Goal: Information Seeking & Learning: Check status

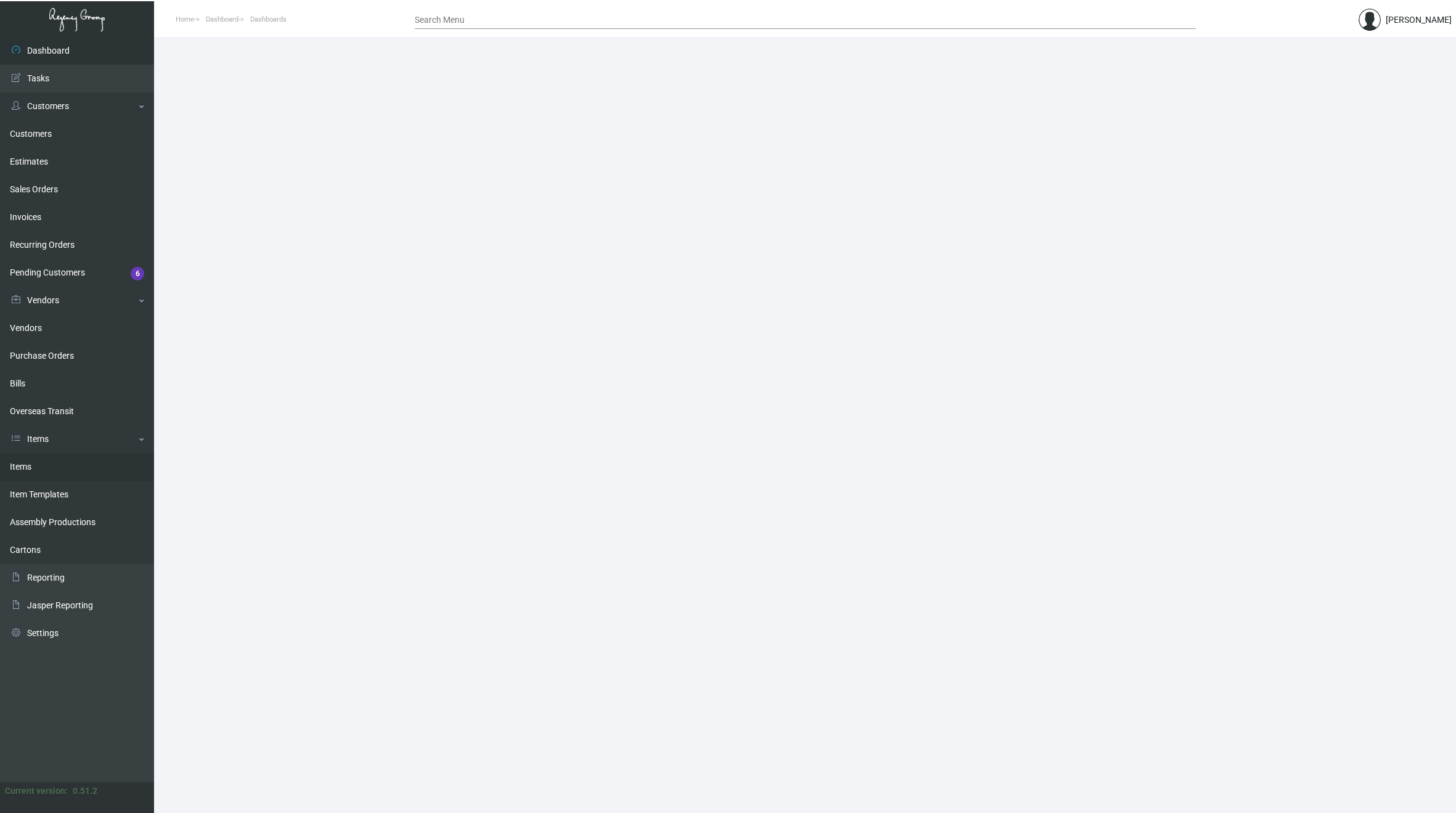
click at [28, 464] on link "Items" at bounding box center [77, 467] width 154 height 28
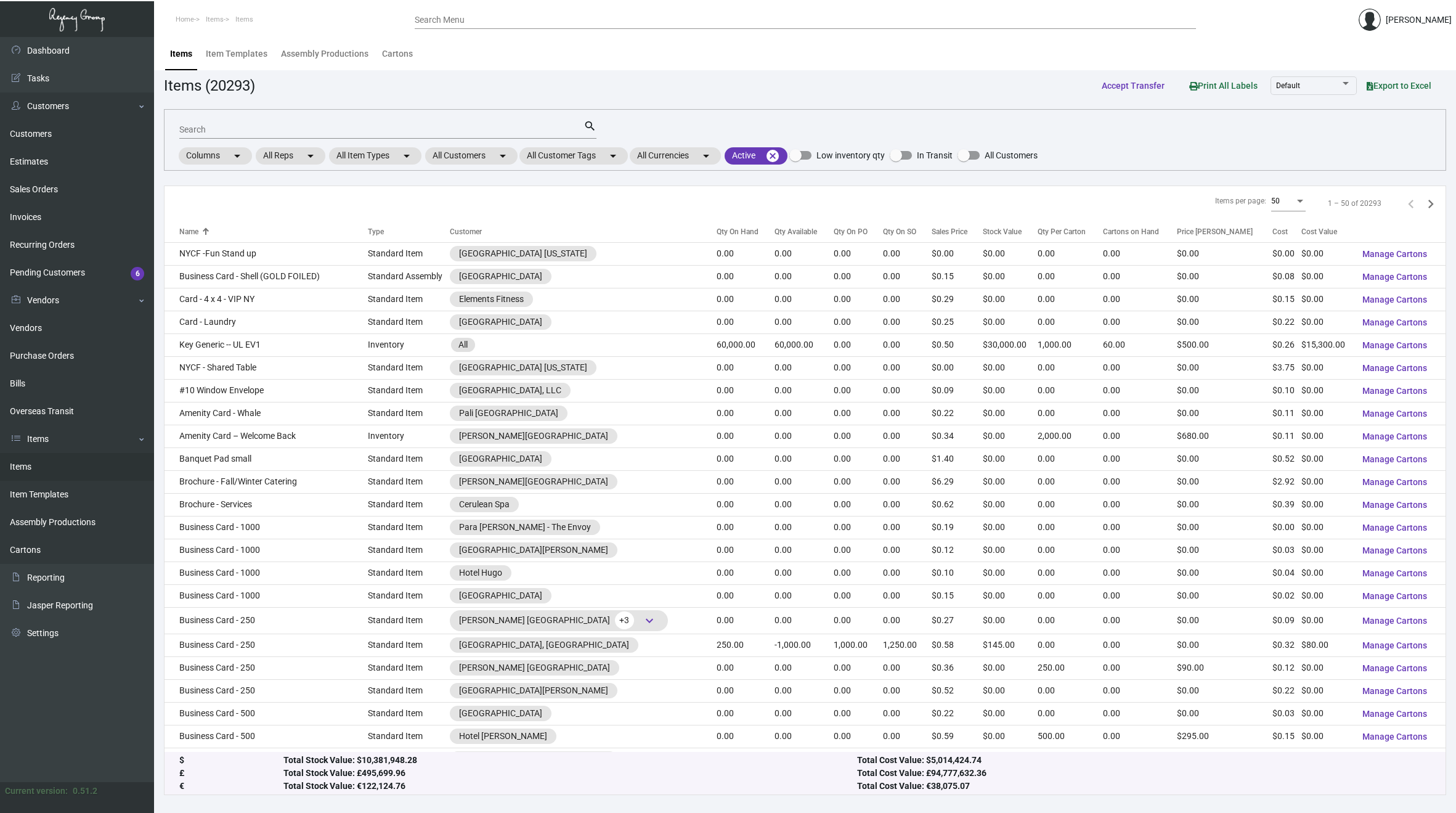
click at [254, 129] on input "Search" at bounding box center [381, 130] width 404 height 10
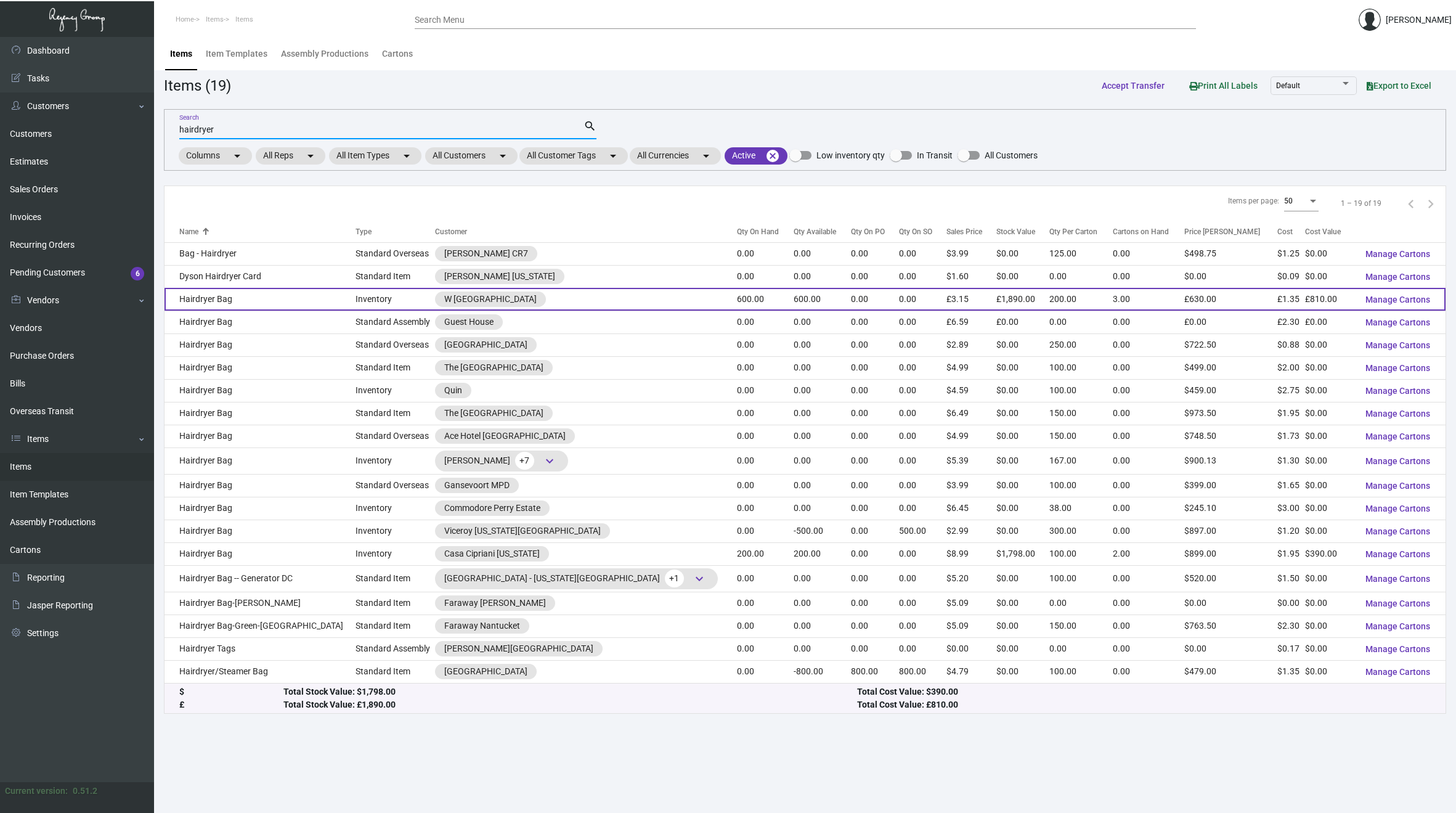
type input "hairdryer"
click at [211, 300] on td "Hairdryer Bag" at bounding box center [259, 299] width 191 height 23
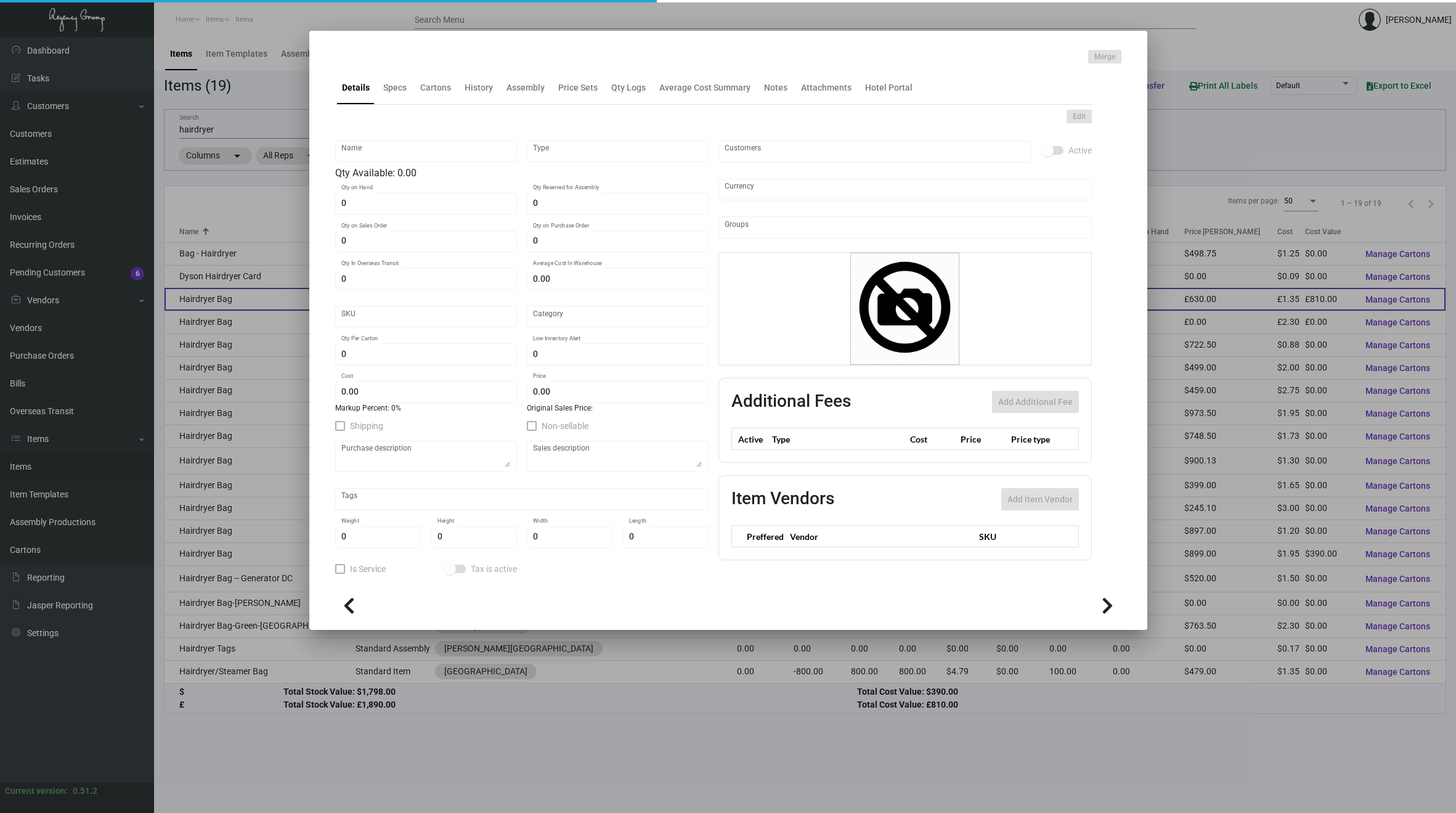
type input "Hairdryer Bag"
type input "Inventory"
type input "600"
type input "£ 0.00"
type input "WEDHB13"
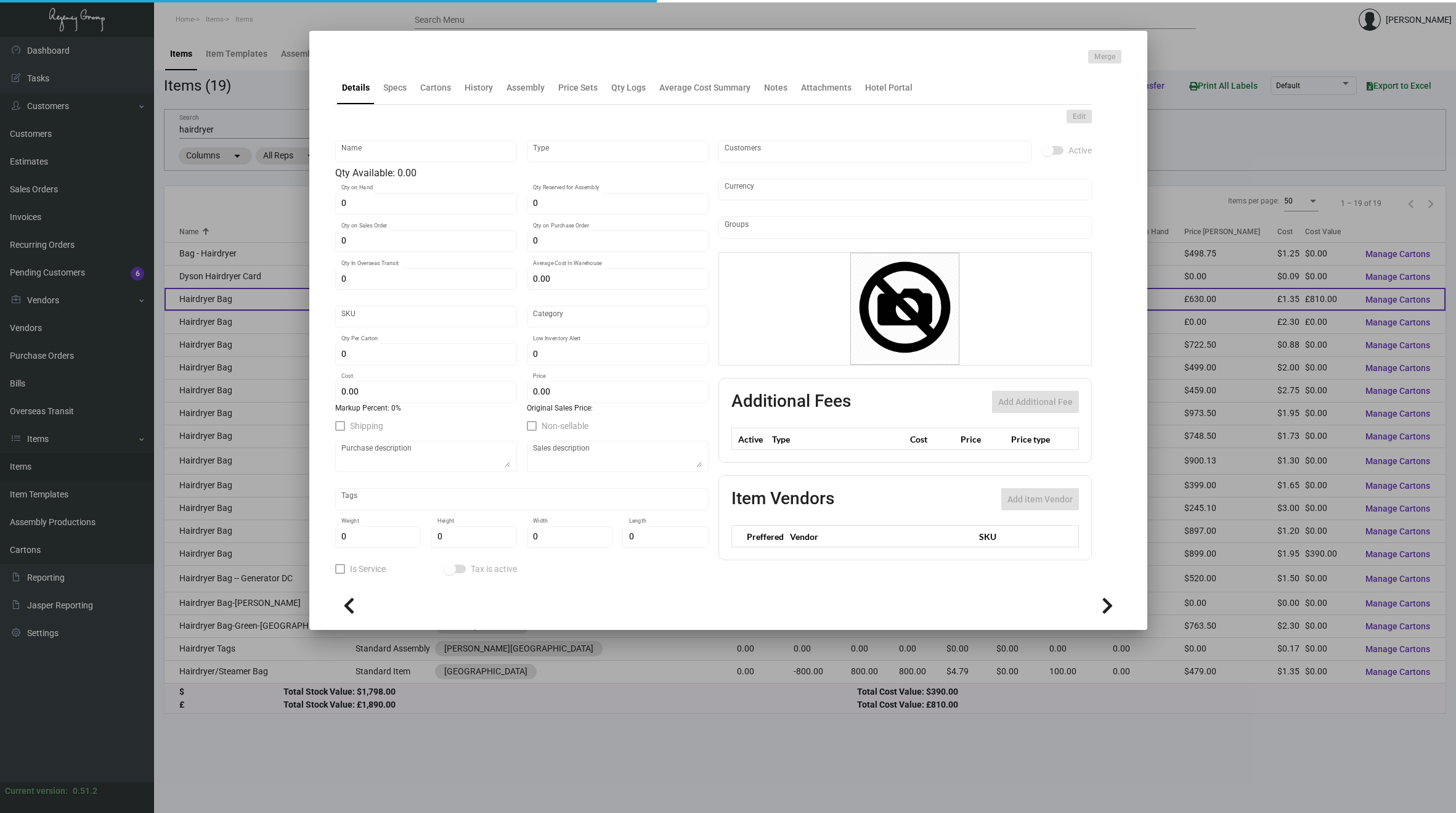
type input "Overseas"
type input "200"
type input "£ 1.35"
type input "£ 3.15"
checkbox input "true"
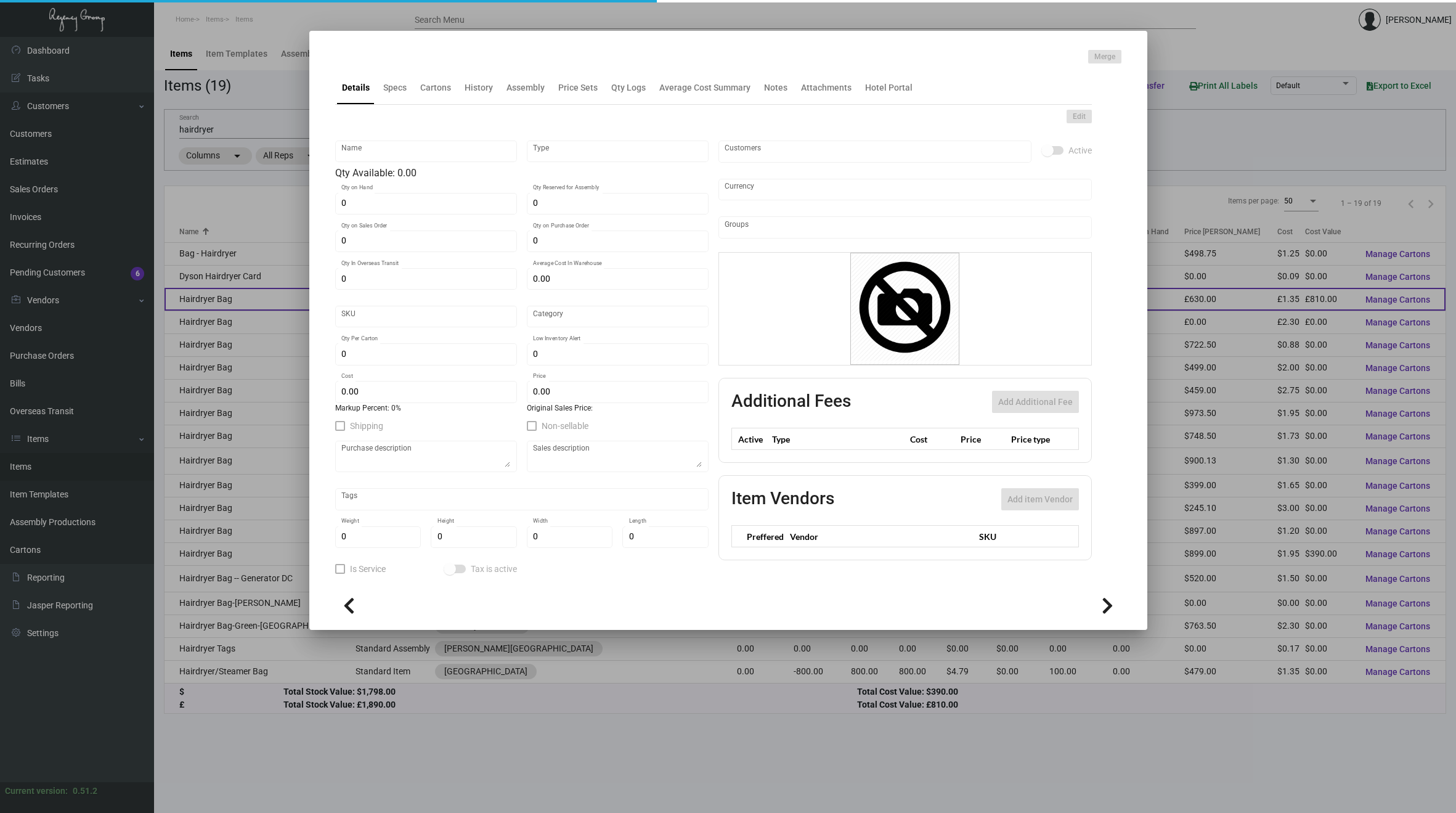
type input "United Kingdom Pound £"
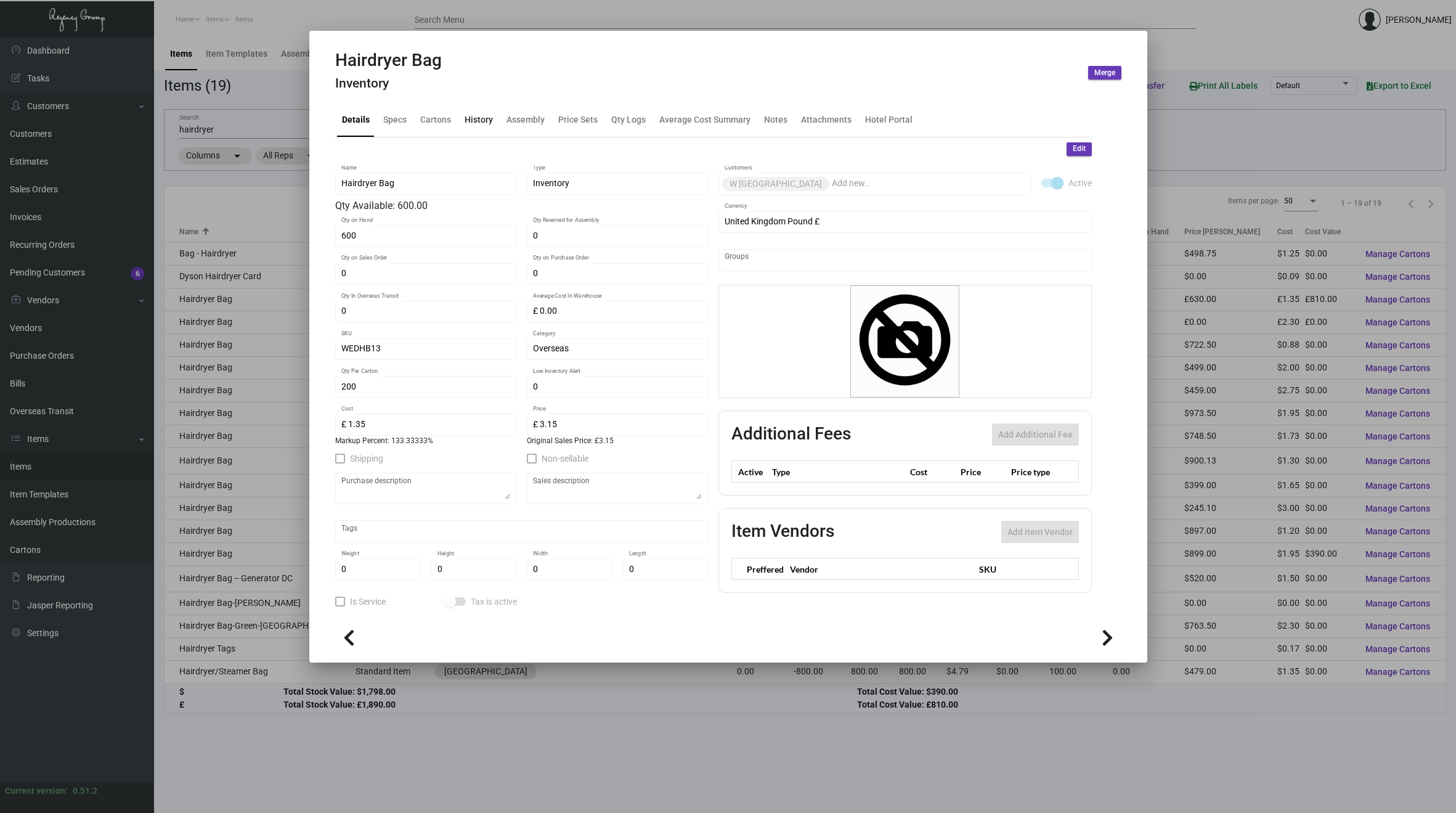
click at [476, 124] on div "History" at bounding box center [479, 120] width 28 height 13
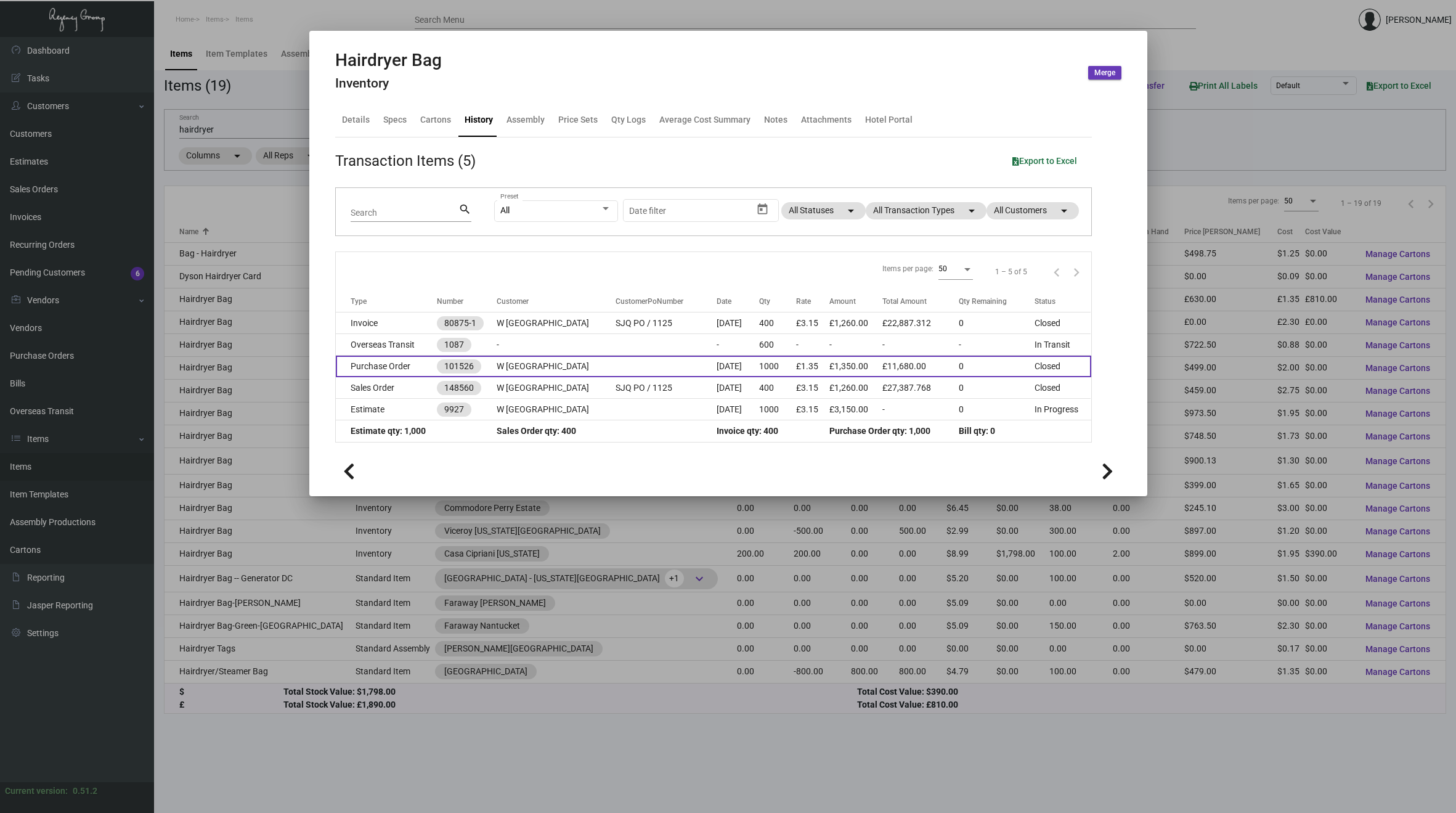
click at [397, 366] on td "Purchase Order" at bounding box center [385, 366] width 101 height 22
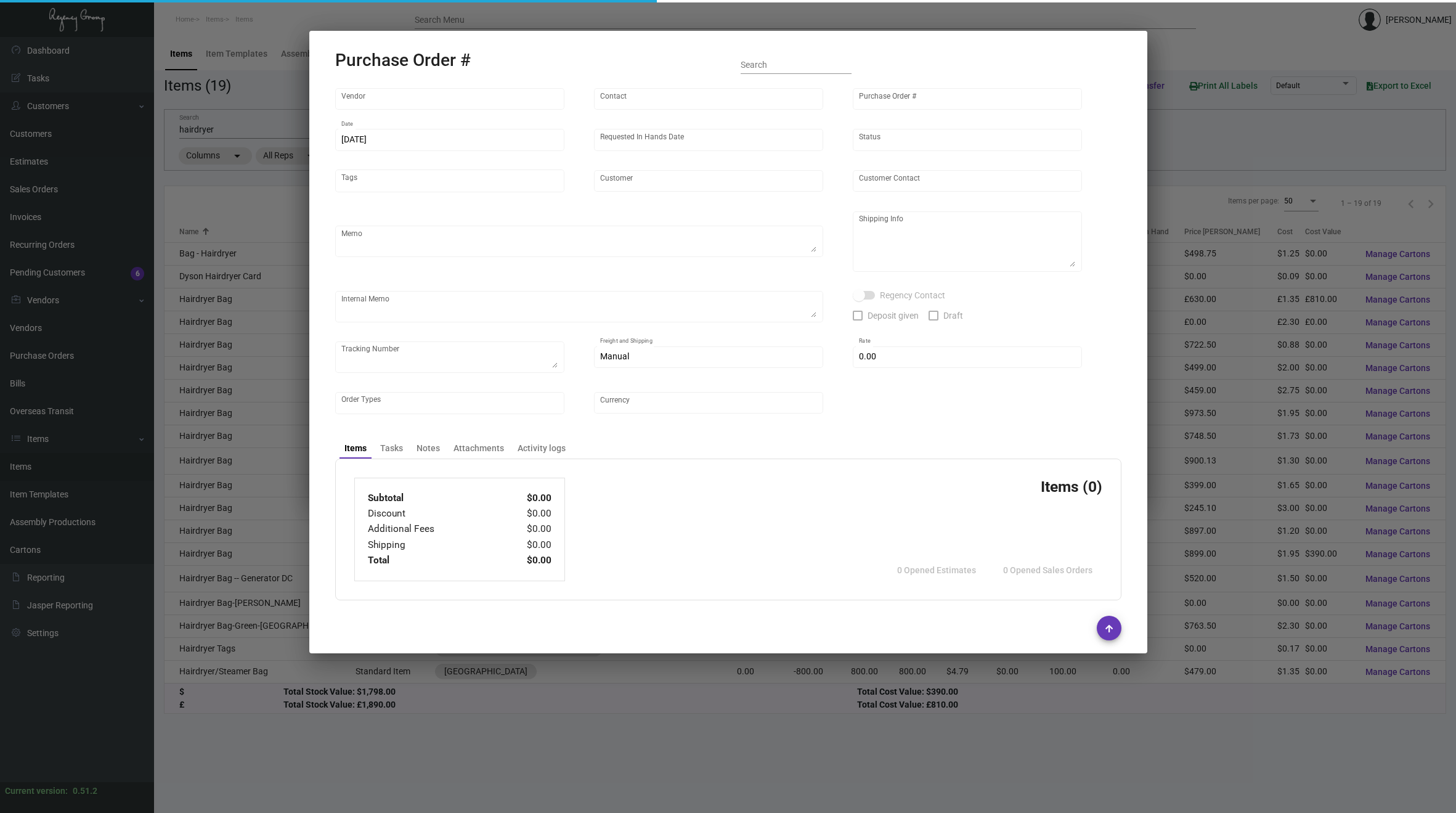
type input "Hangzhou [PERSON_NAME] Leisure Product Co. LTD"
type input "[PERSON_NAME]"
type input "101526"
type input "[DATE]"
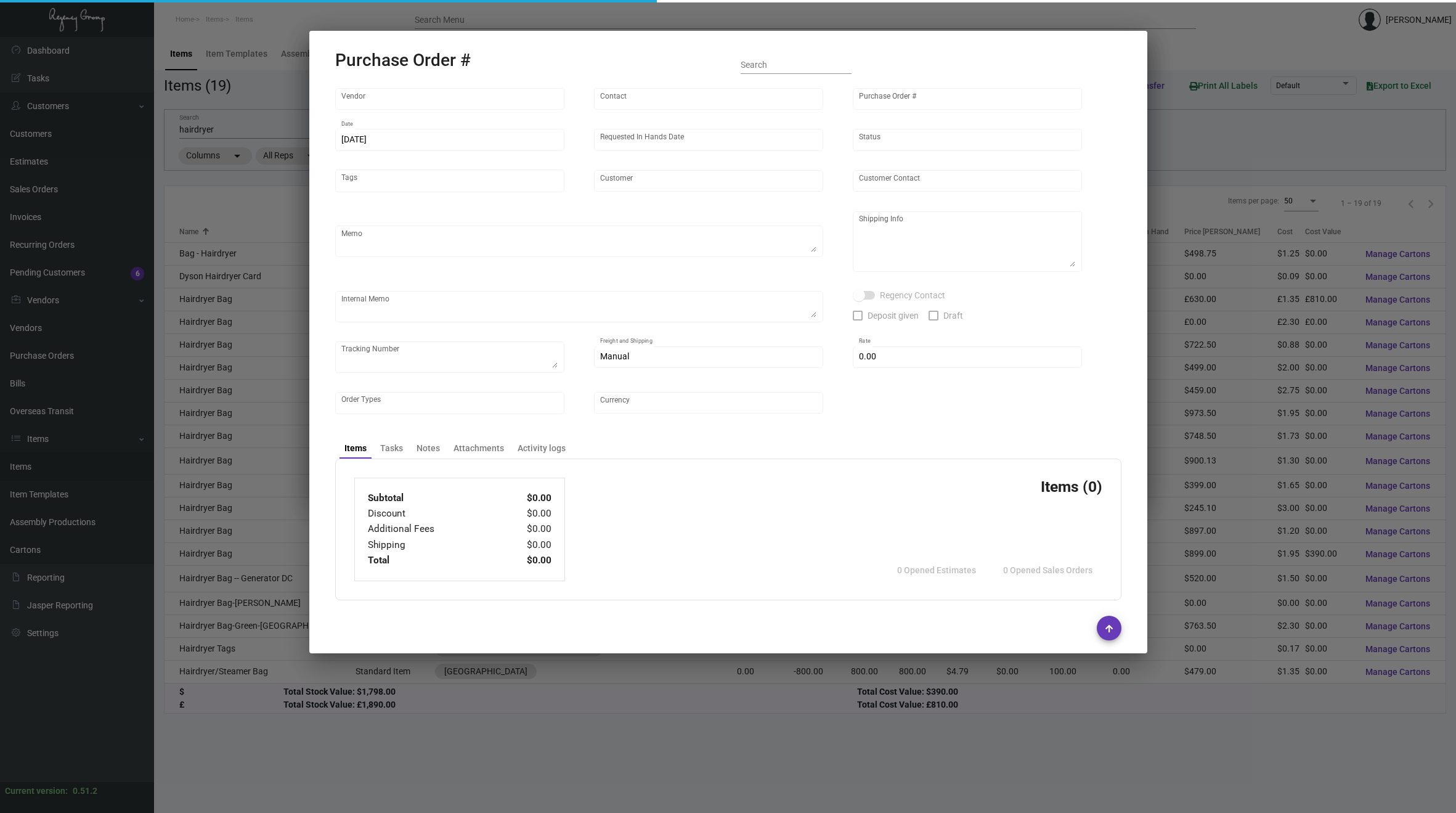
type input "W [GEOGRAPHIC_DATA]"
type input "[PERSON_NAME]"
type textarea "Please super rush, we have air ship qty for [DATE]. Please note size change tha…"
type textarea "Regency group Europe Ltd [STREET_ADDRESS]"
type textarea "Amounts are in USD Total quantity 4400 in [GEOGRAPHIC_DATA] qb Quantity 2400 in…"
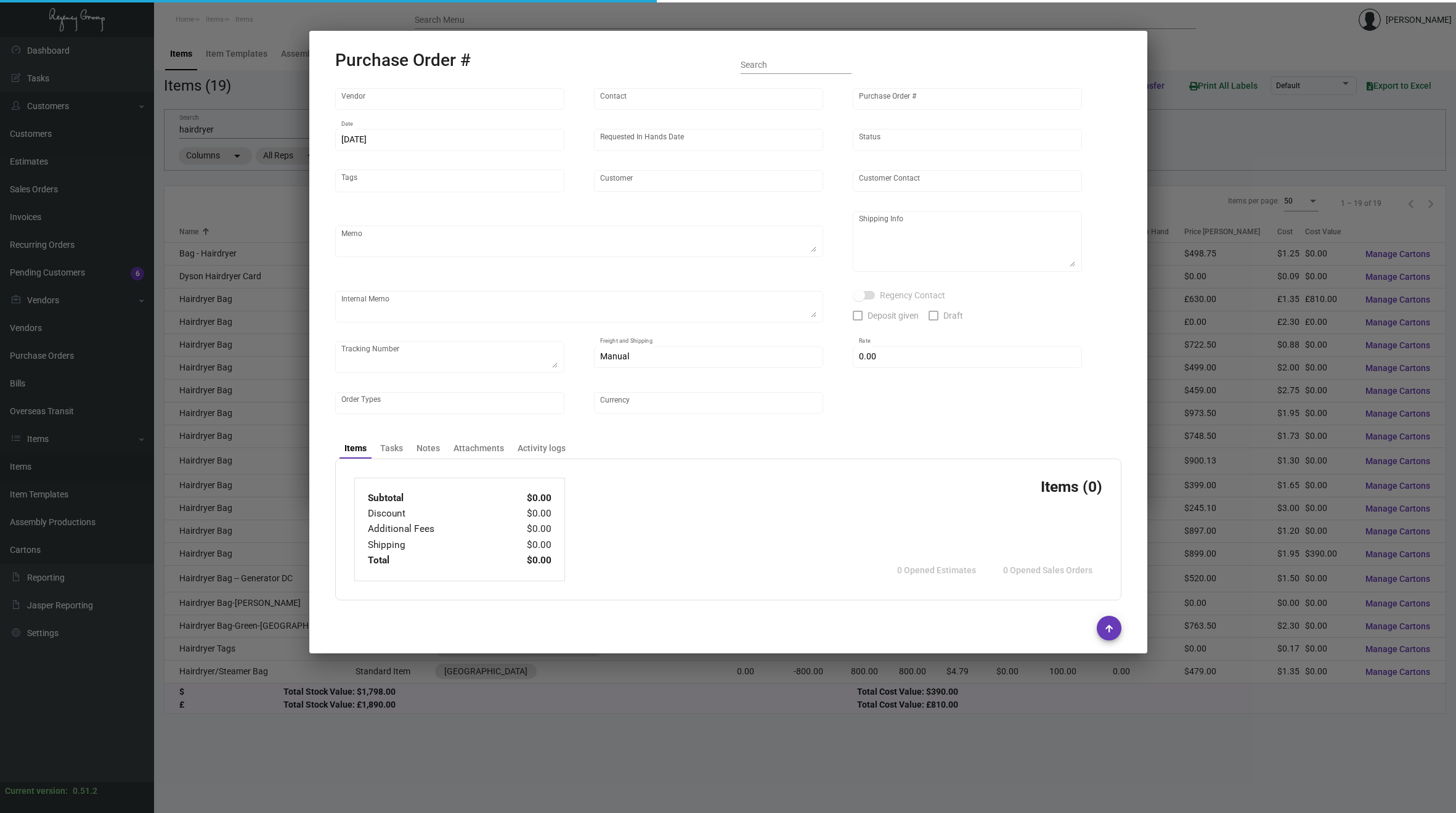
type input "£ 0.00"
type input "United Kingdom Pound £"
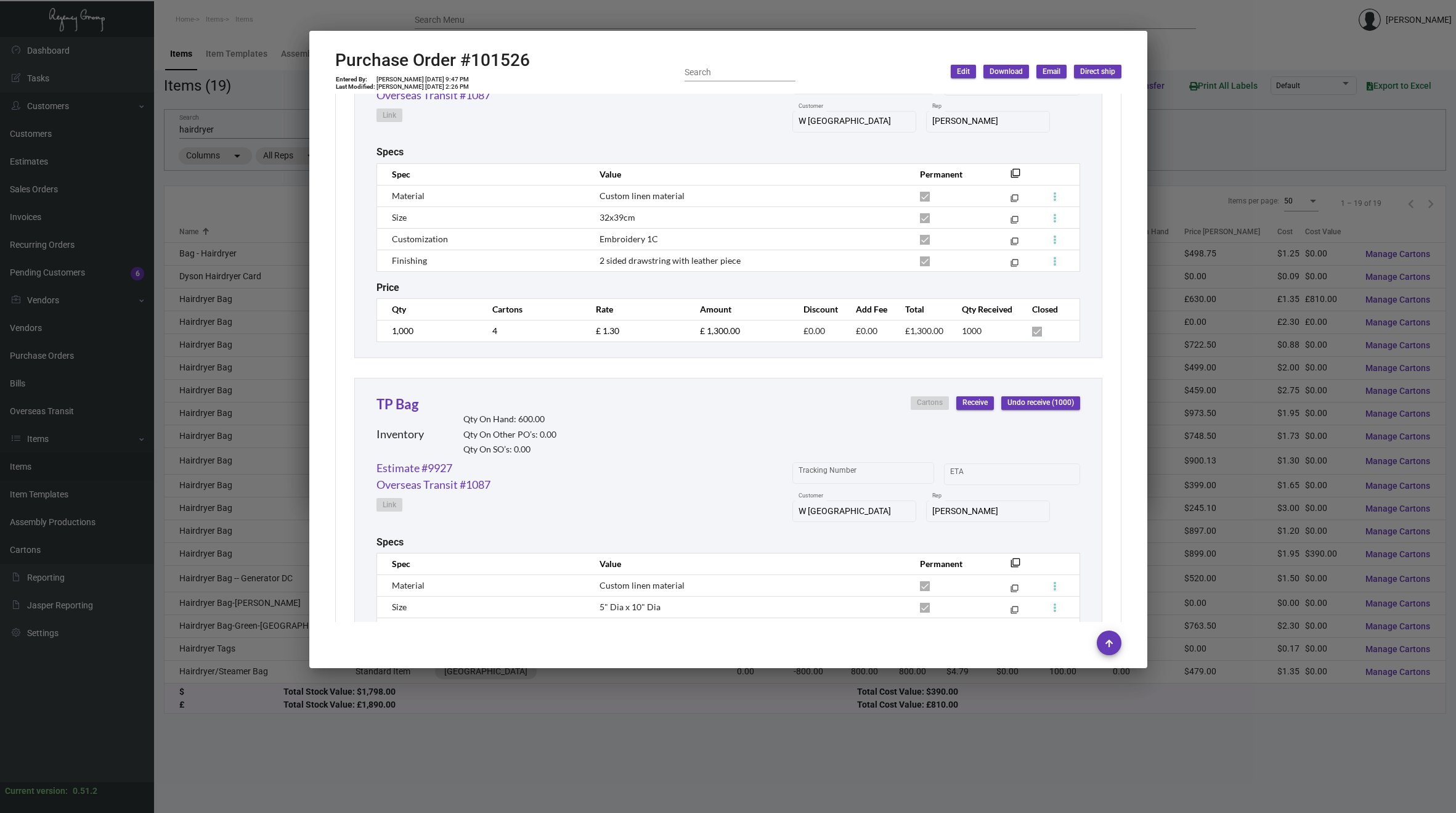
scroll to position [1648, 0]
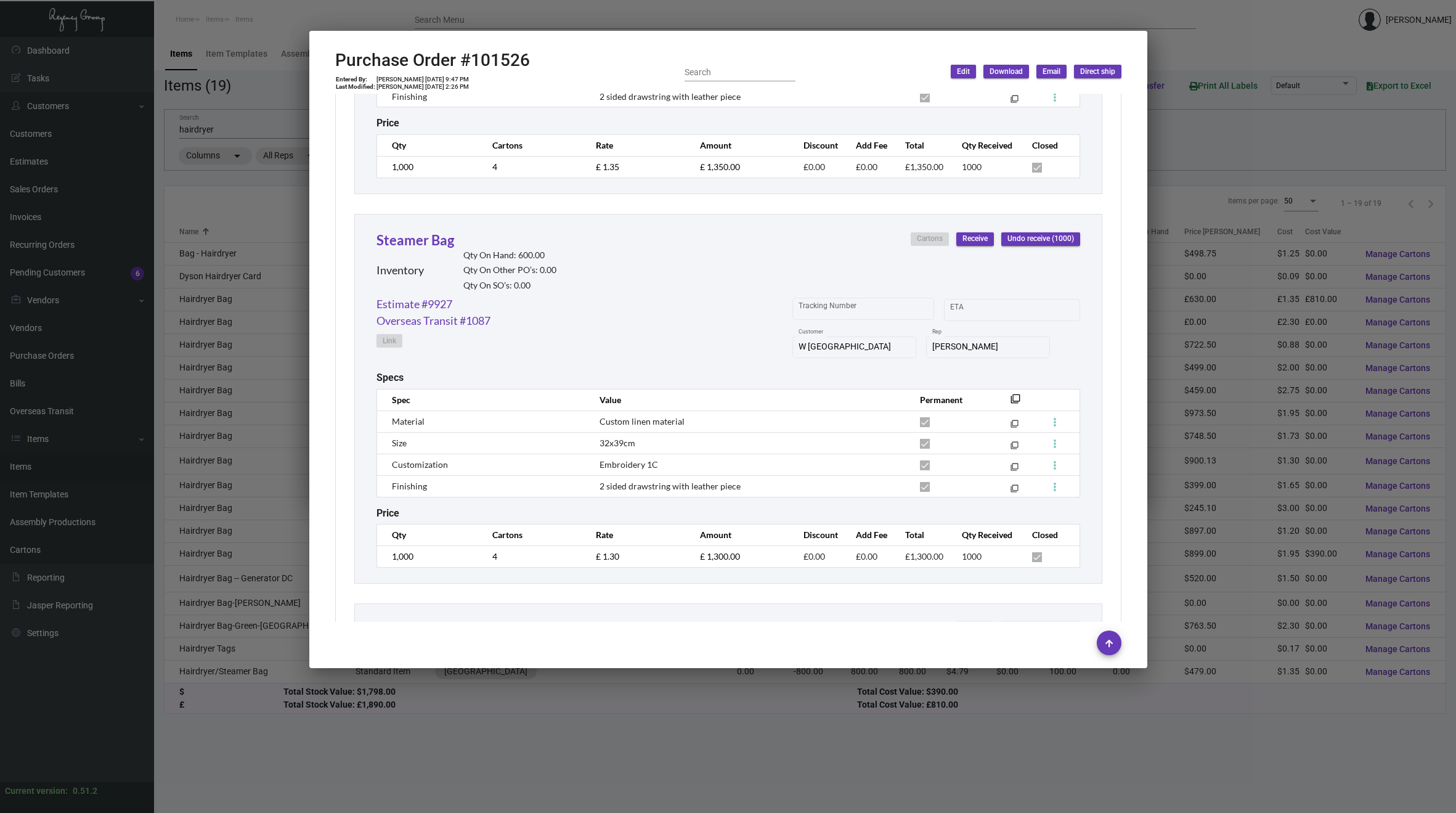
click at [259, 232] on div at bounding box center [728, 406] width 1456 height 813
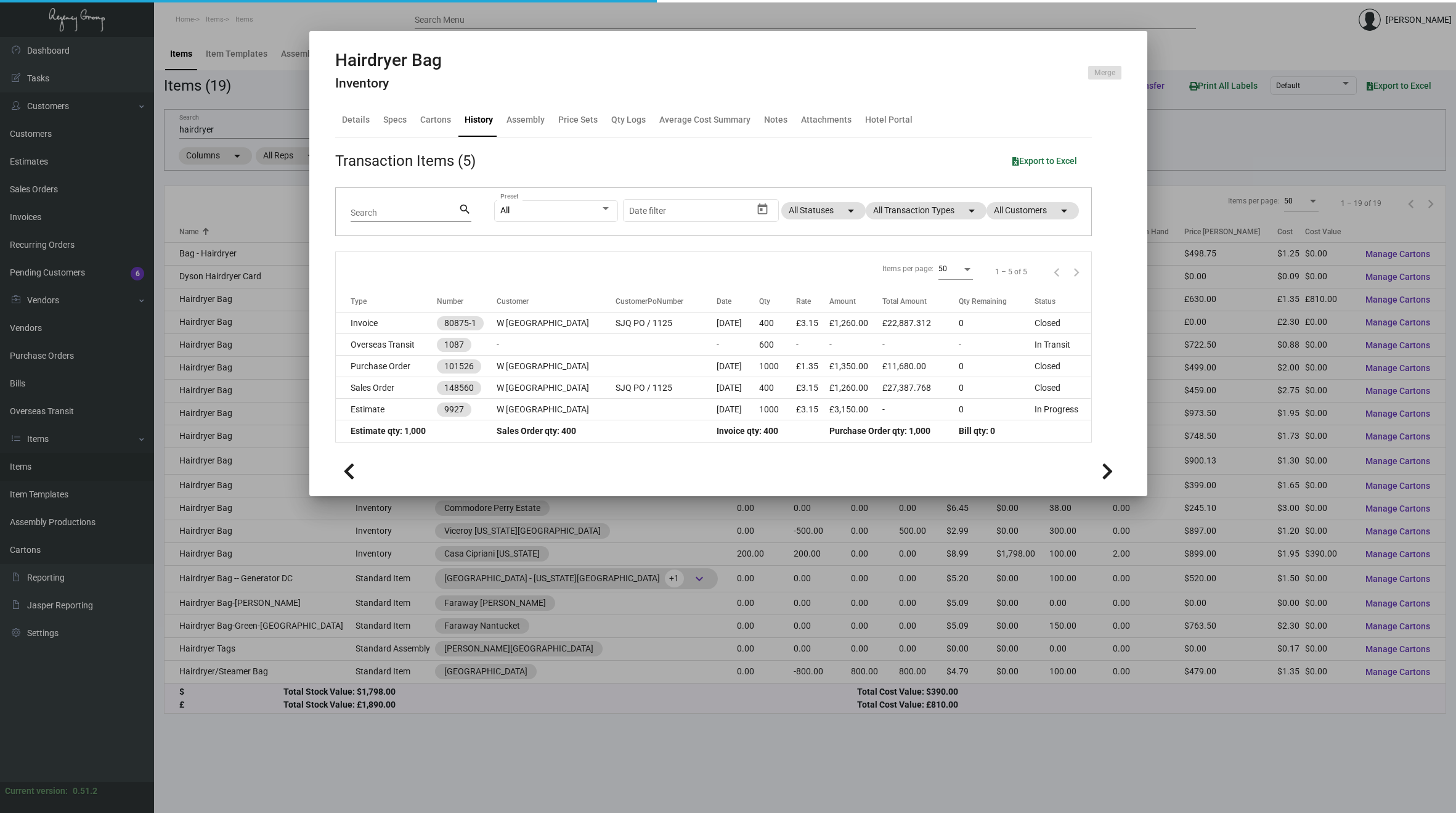
click at [259, 232] on div at bounding box center [728, 406] width 1456 height 813
